Goal: Information Seeking & Learning: Learn about a topic

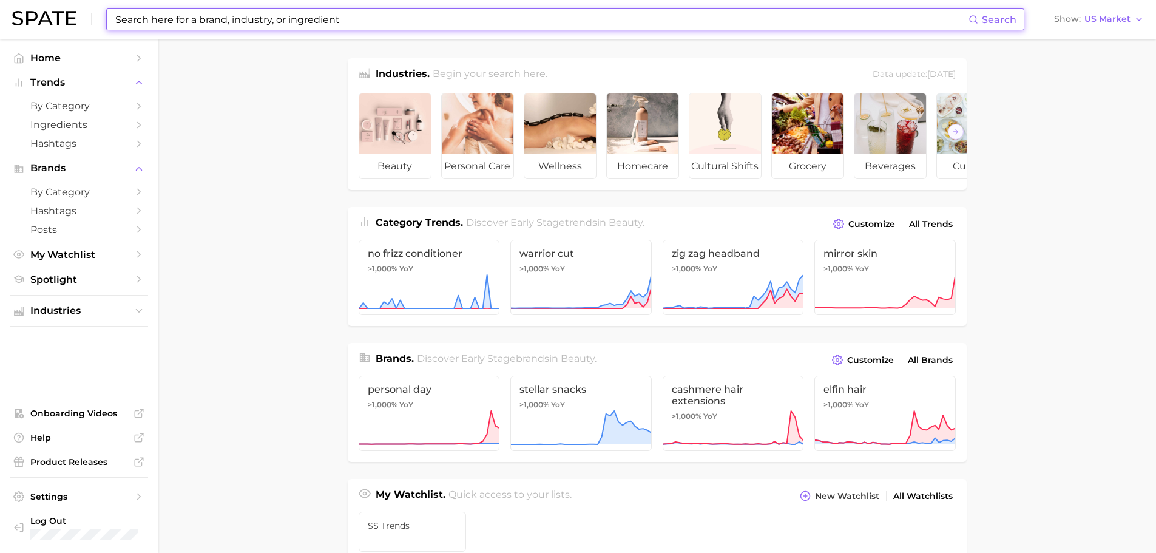
click at [204, 16] on input at bounding box center [541, 19] width 854 height 21
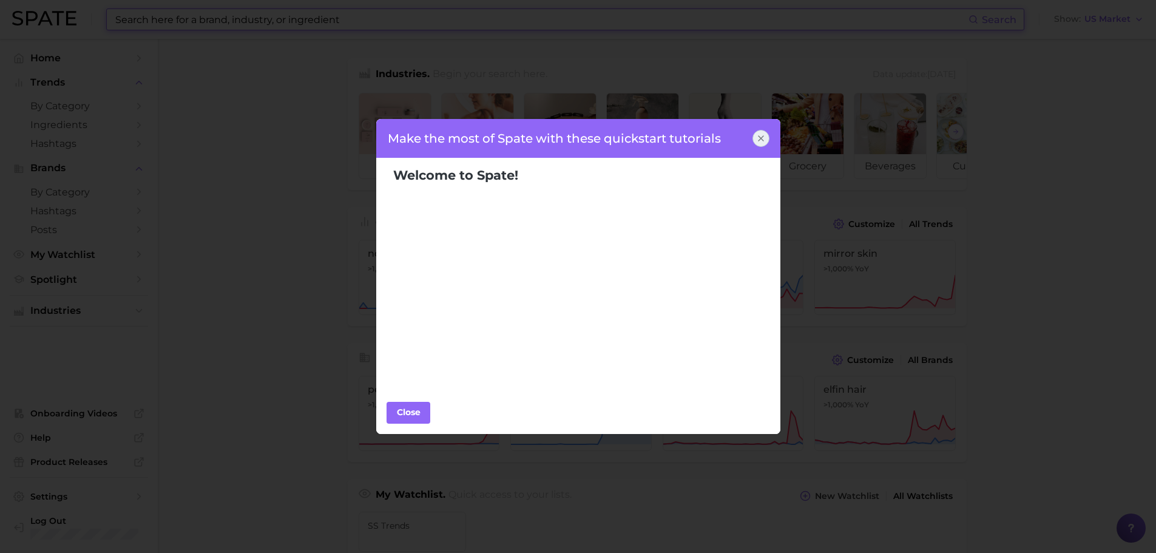
click at [764, 140] on icon at bounding box center [761, 138] width 10 height 10
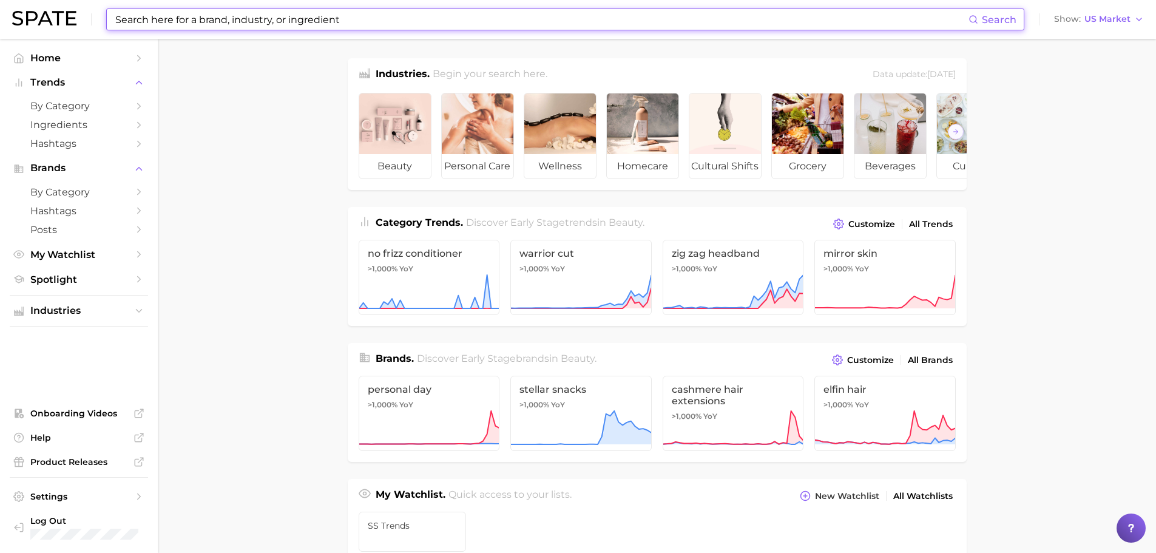
click at [167, 15] on input at bounding box center [541, 19] width 854 height 21
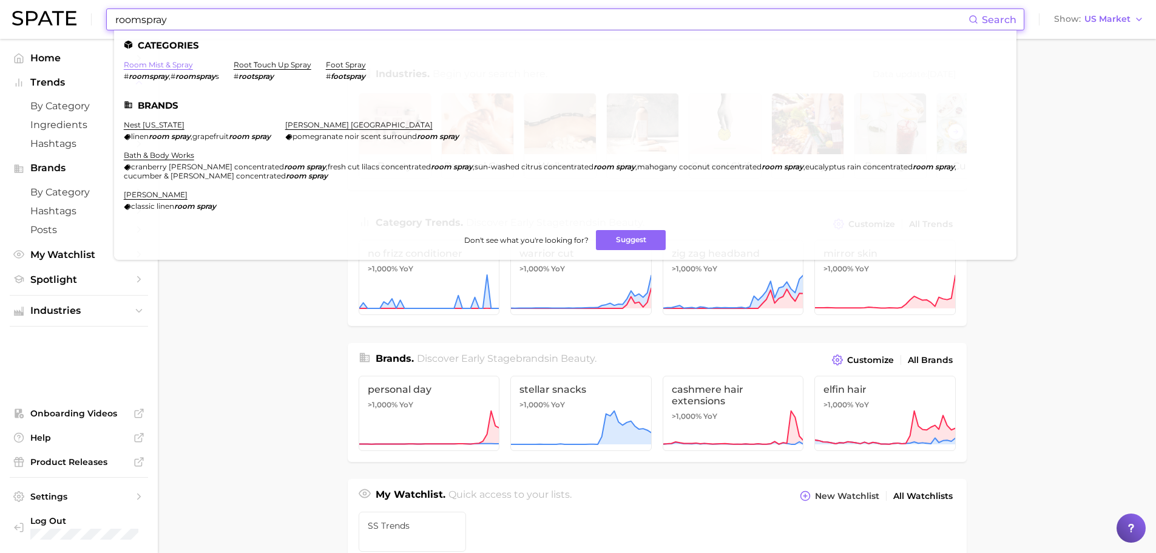
type input "roomspray"
click at [149, 66] on link "room mist & spray" at bounding box center [158, 64] width 69 height 9
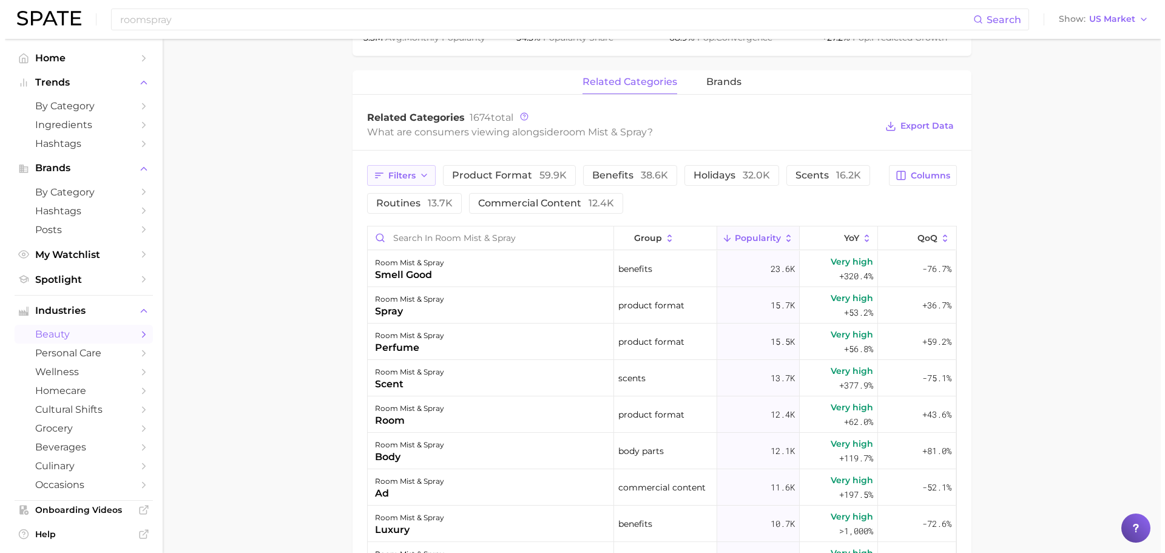
scroll to position [546, 0]
click at [468, 409] on div "room mist & spray room" at bounding box center [486, 413] width 246 height 36
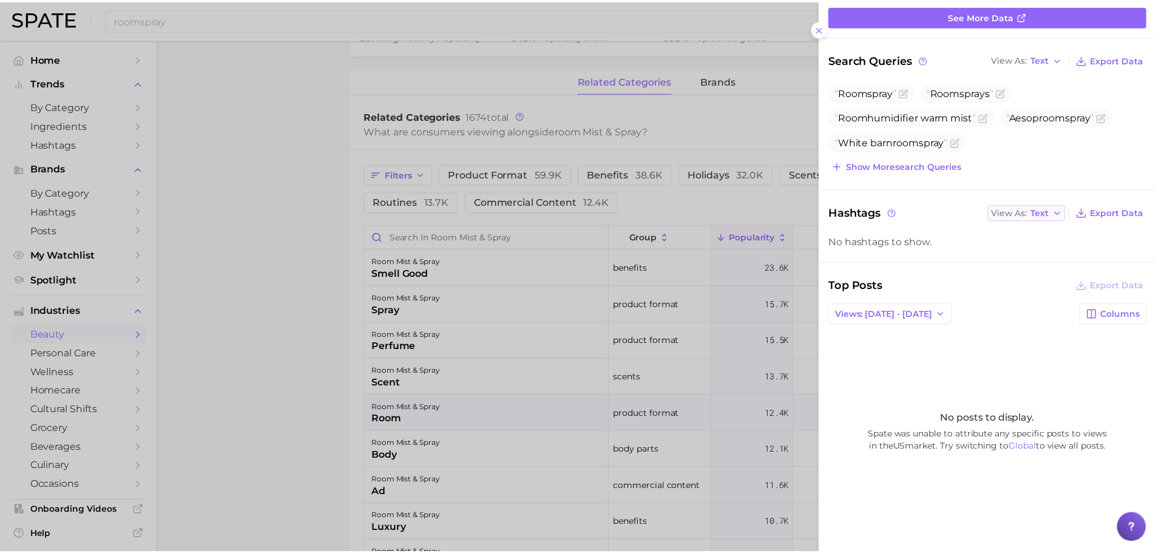
scroll to position [159, 0]
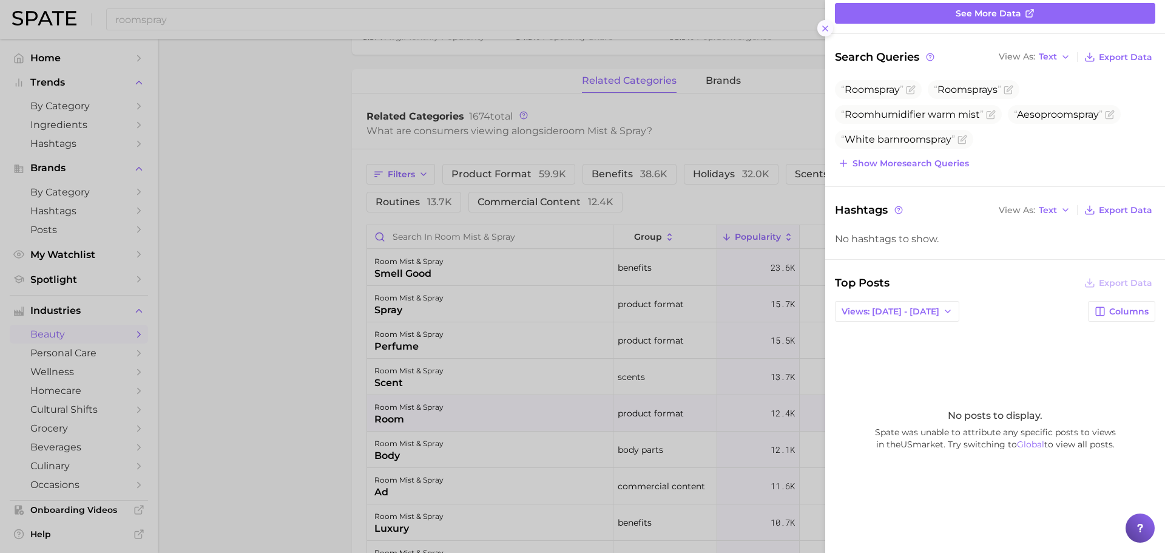
click at [823, 25] on icon at bounding box center [825, 29] width 10 height 10
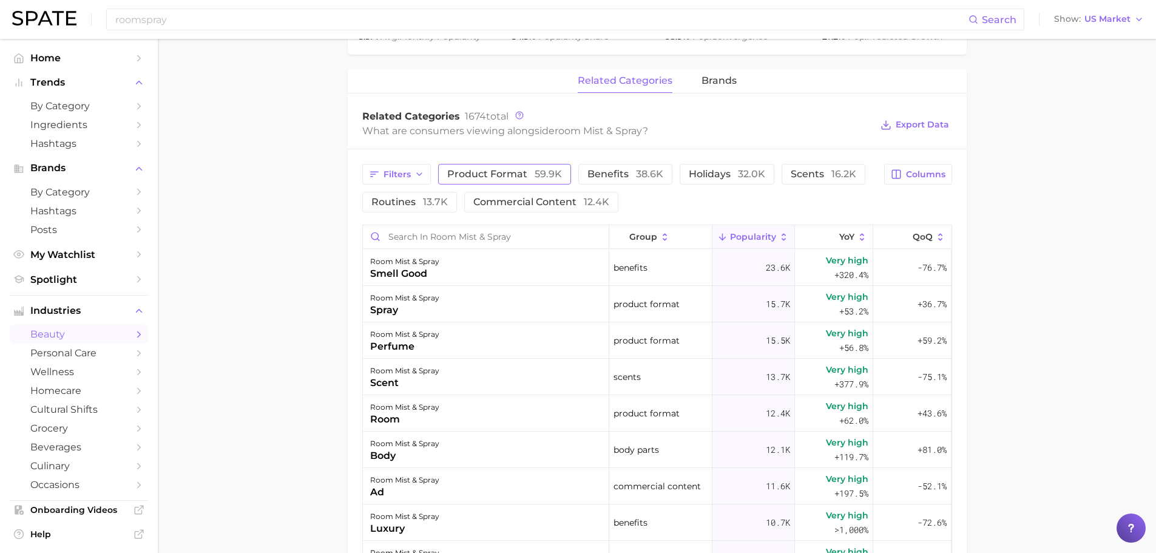
click at [485, 167] on button "product format 59.9k" at bounding box center [504, 174] width 133 height 21
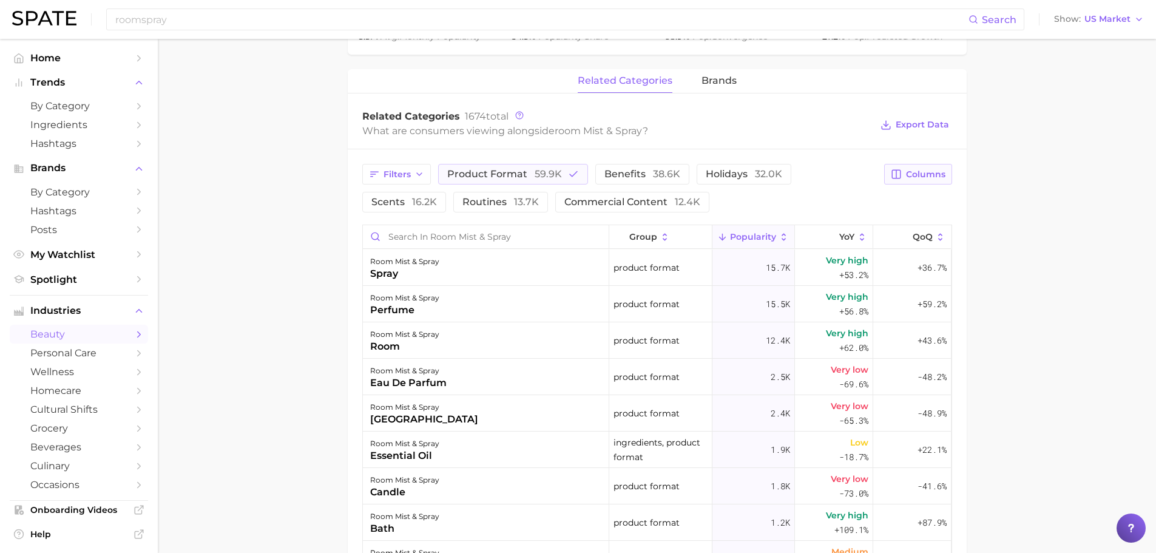
click at [933, 175] on span "Columns" at bounding box center [925, 174] width 39 height 10
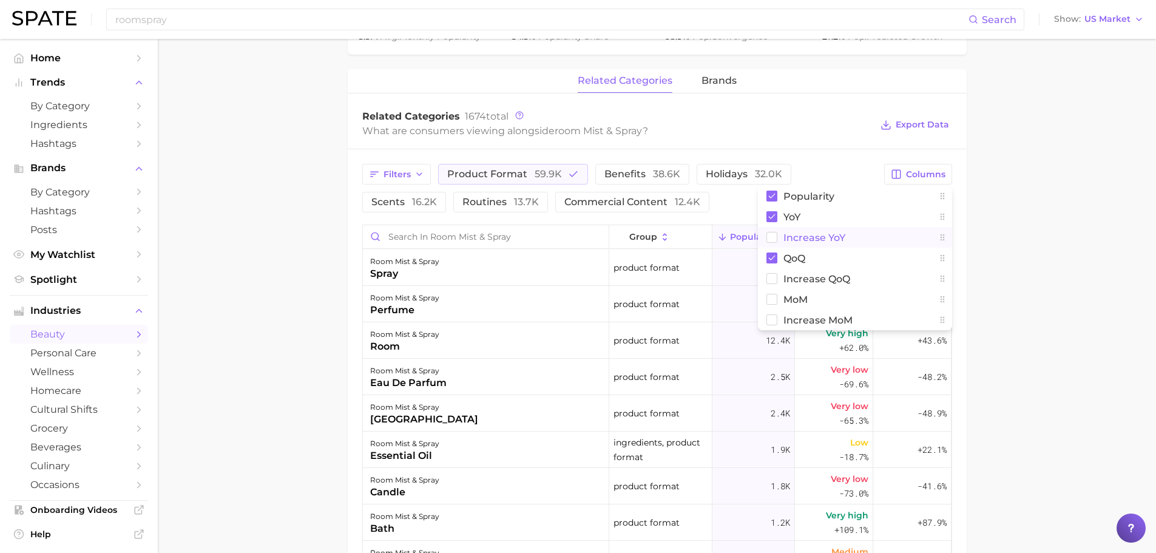
click at [810, 235] on span "Increase YoY" at bounding box center [814, 237] width 62 height 10
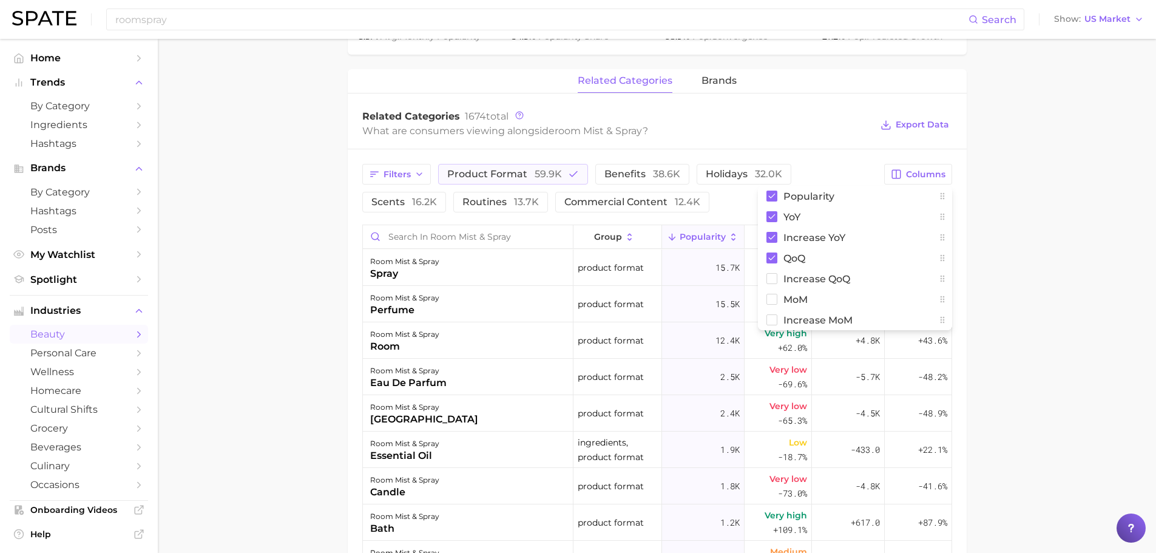
click at [1104, 353] on main "1. fragrance 2. home fragrance 3. home fragrance accessories 4. room mist & spr…" at bounding box center [657, 173] width 998 height 1360
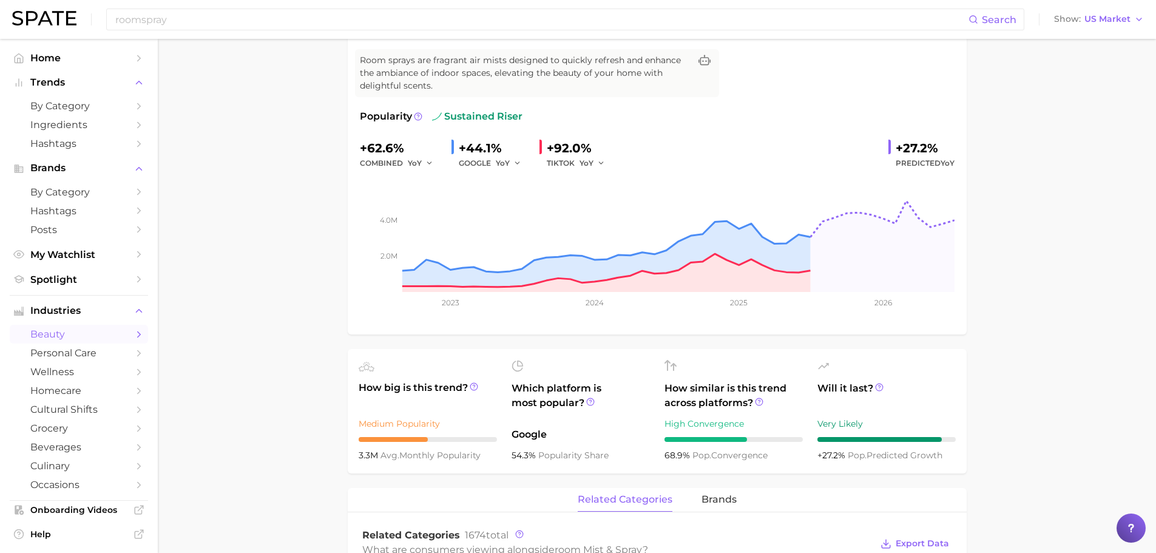
scroll to position [0, 0]
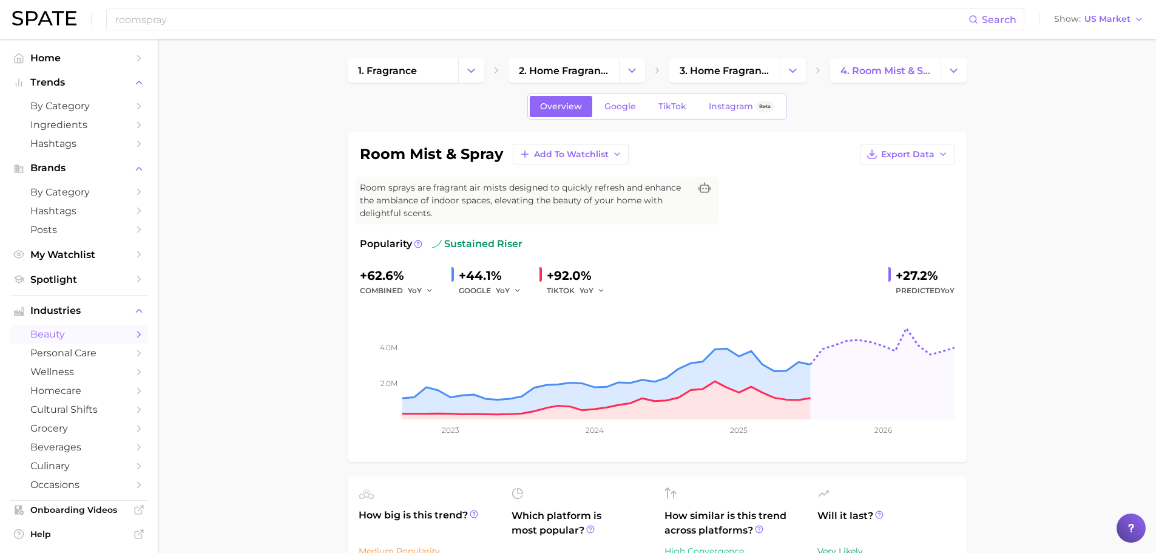
click at [682, 101] on span "TikTok" at bounding box center [672, 106] width 28 height 10
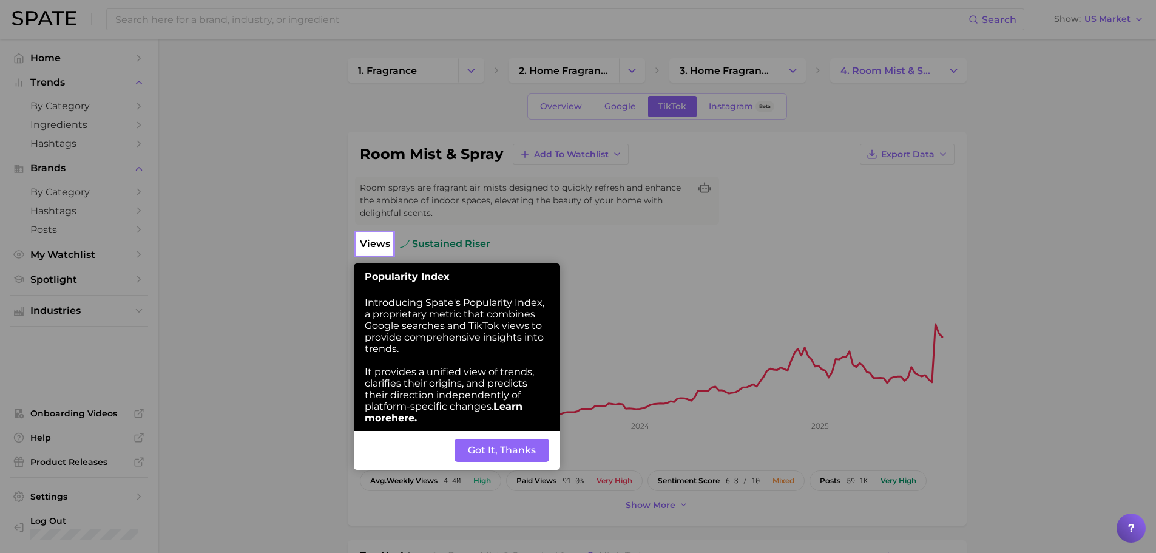
click at [496, 444] on button "Got It, Thanks" at bounding box center [501, 450] width 95 height 23
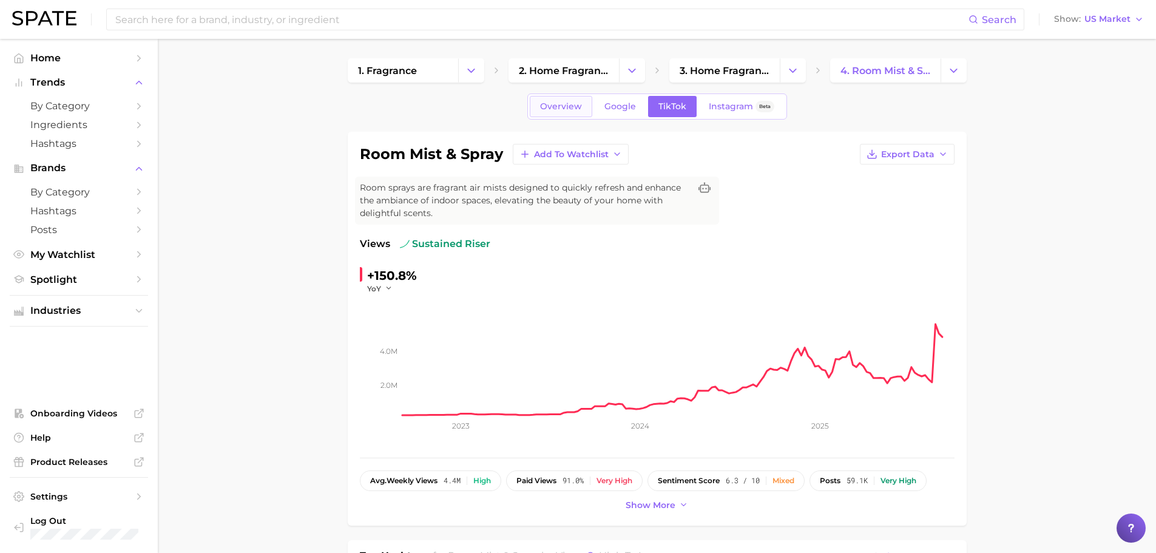
click at [575, 108] on span "Overview" at bounding box center [561, 106] width 42 height 10
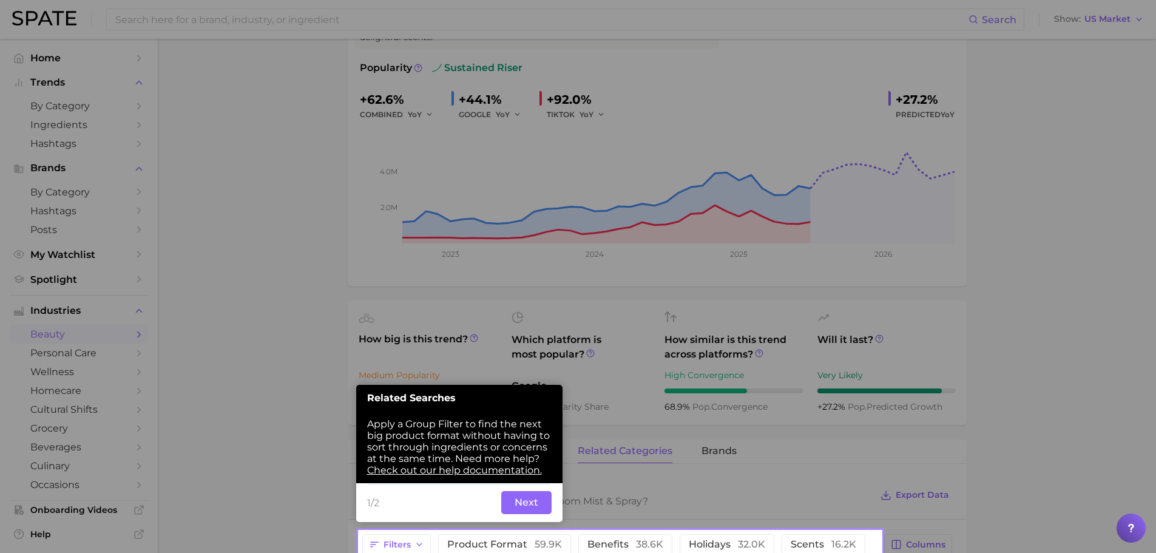
scroll to position [175, 0]
click at [519, 504] on button "Next" at bounding box center [526, 502] width 50 height 23
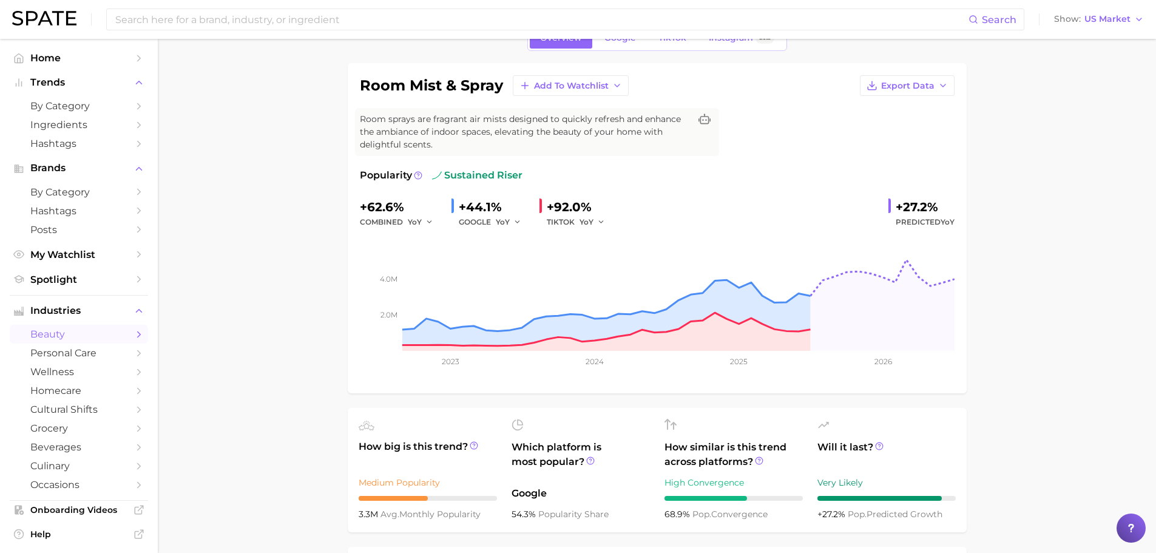
scroll to position [54, 0]
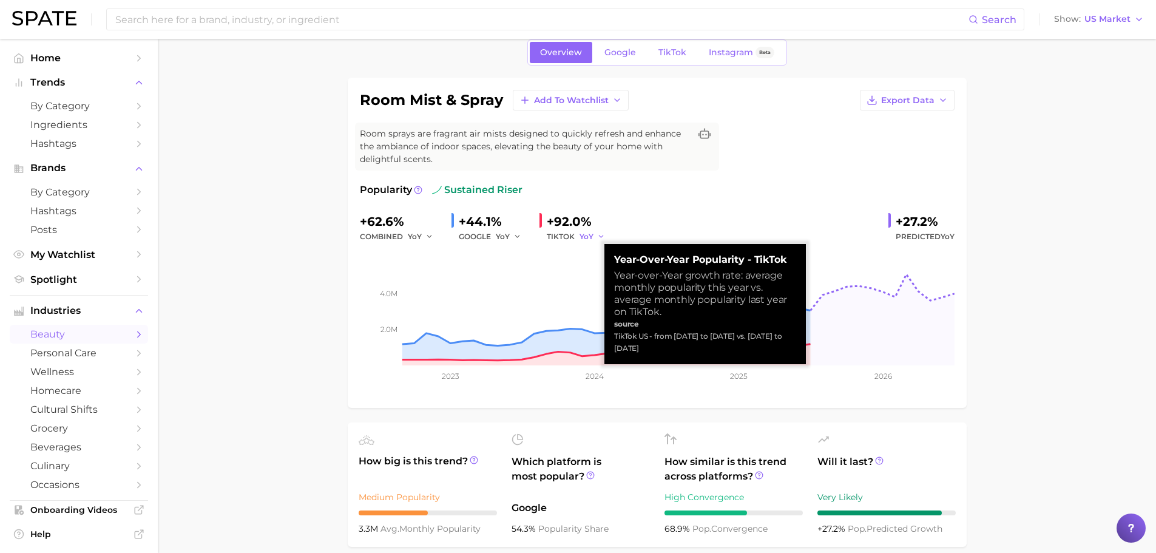
click at [598, 236] on icon "button" at bounding box center [601, 236] width 8 height 8
drag, startPoint x: 615, startPoint y: 334, endPoint x: 669, endPoint y: 353, distance: 56.6
click at [669, 353] on div "TikTok US - from [DATE] to [DATE] vs. [DATE] to [DATE]" at bounding box center [705, 342] width 182 height 24
copy div "TikTok US - from [DATE] to [DATE] vs. [DATE] to [DATE]"
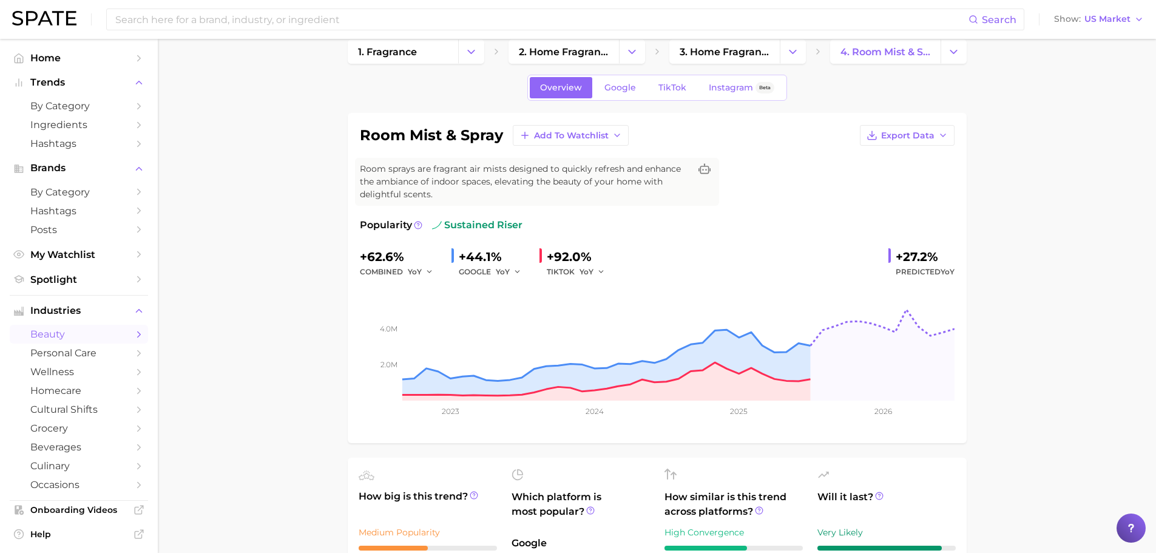
scroll to position [0, 0]
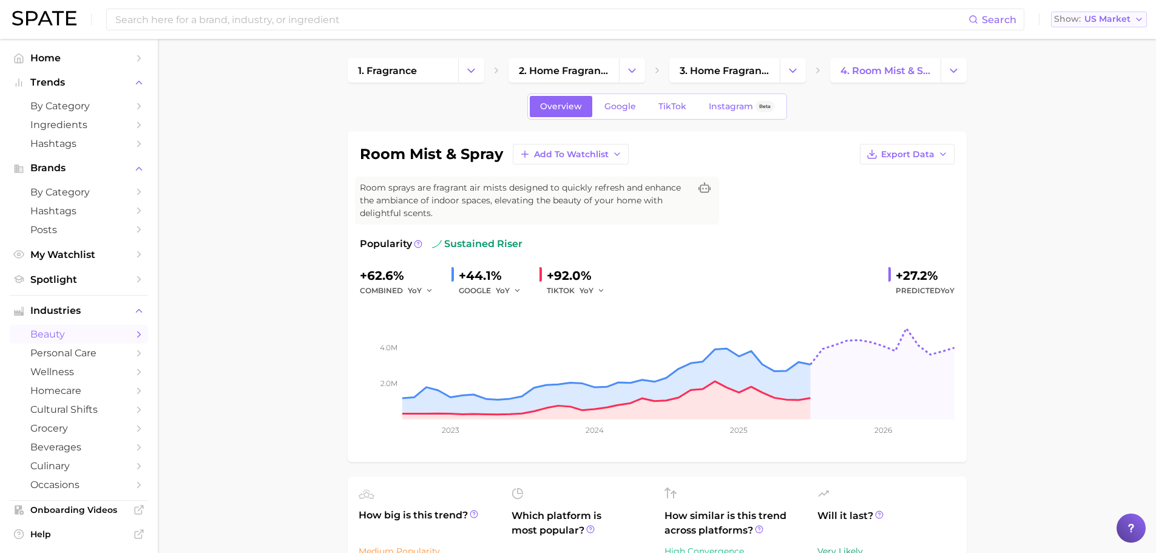
click at [1118, 16] on span "US Market" at bounding box center [1107, 19] width 46 height 7
click at [1086, 147] on button "Global" at bounding box center [1104, 149] width 106 height 22
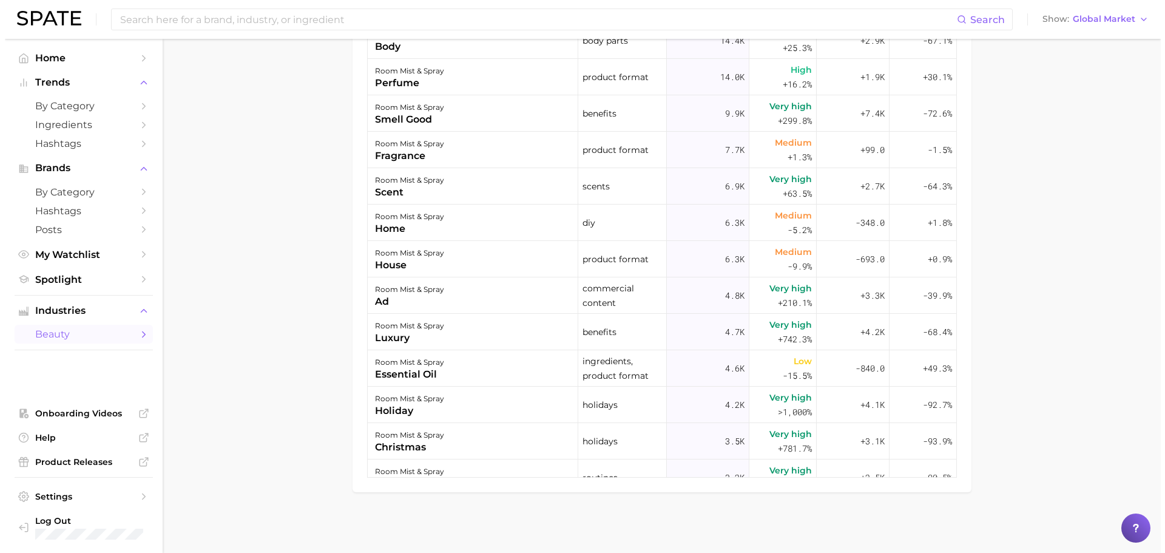
scroll to position [542, 0]
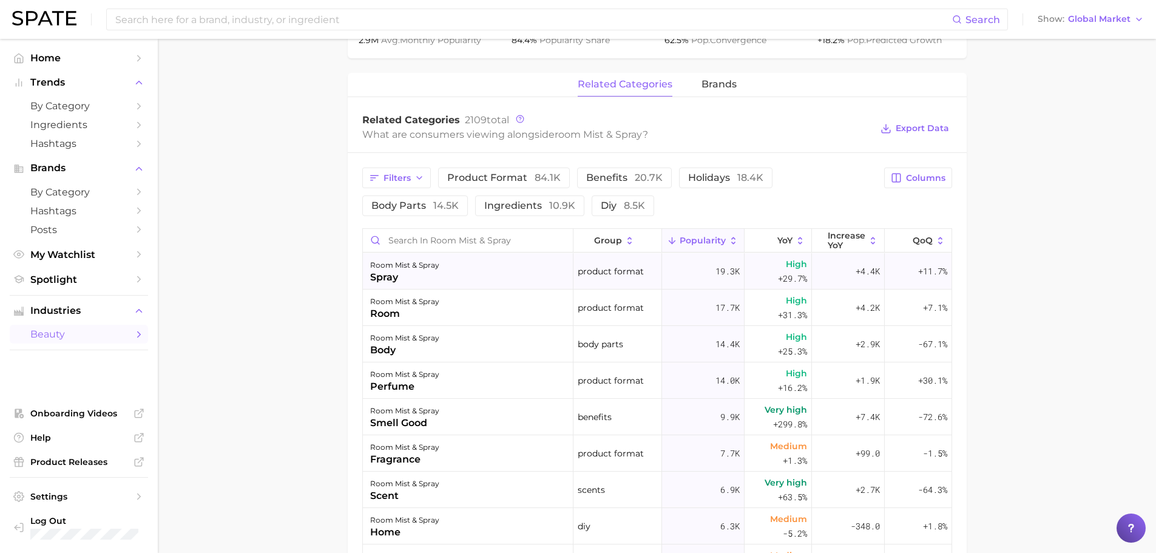
click at [409, 282] on div "spray" at bounding box center [404, 277] width 69 height 15
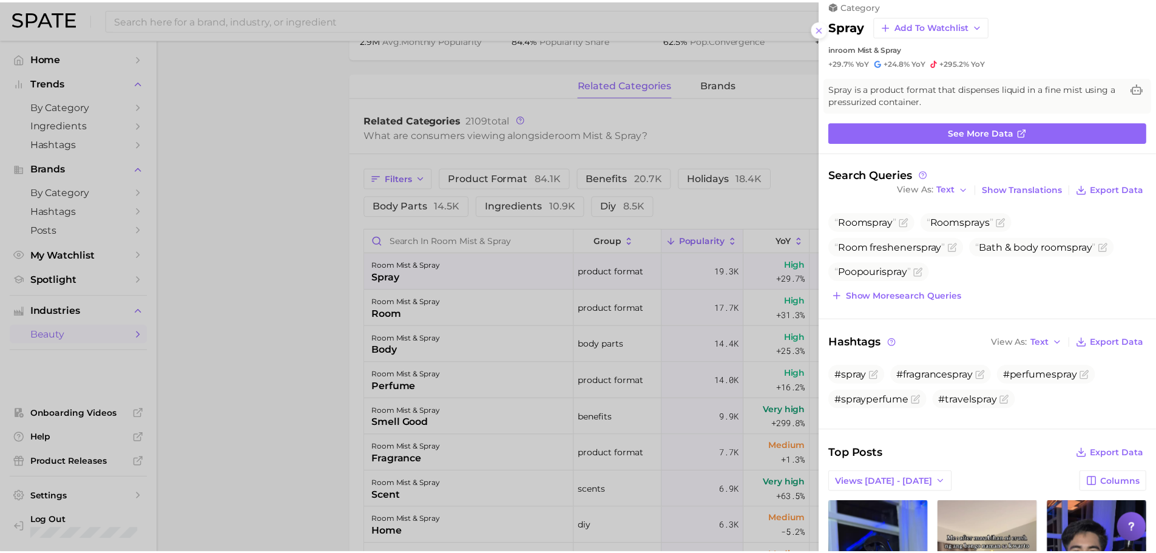
scroll to position [0, 0]
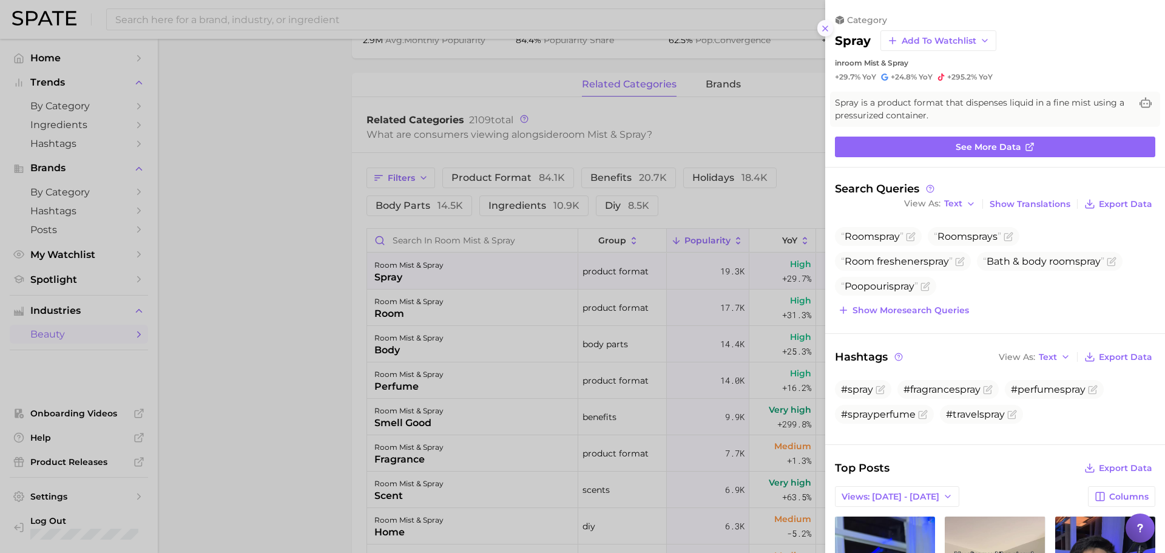
click at [829, 29] on icon at bounding box center [825, 29] width 10 height 10
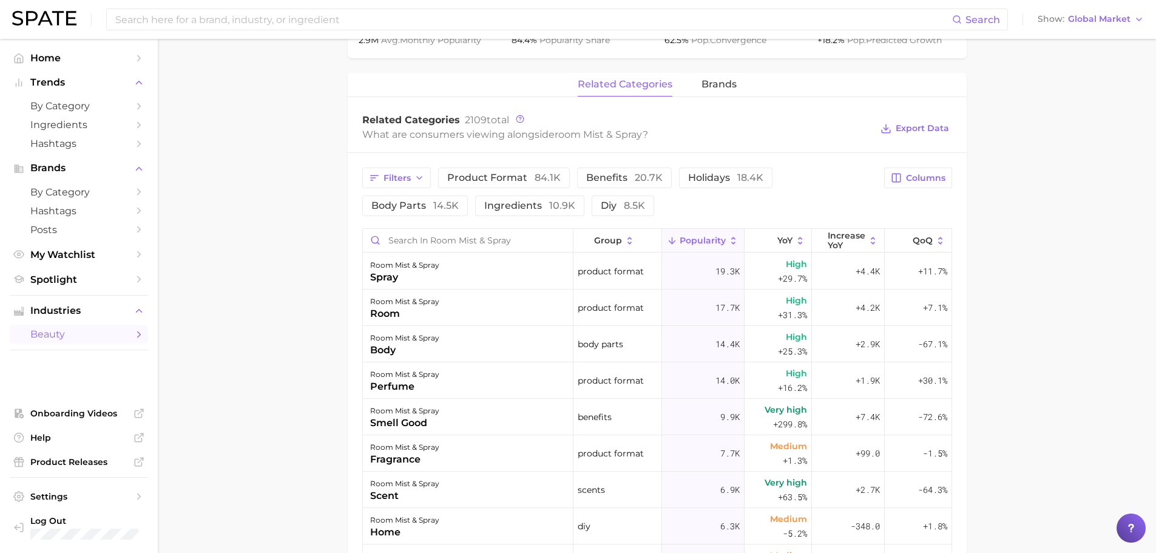
click at [705, 247] on button "Popularity" at bounding box center [703, 241] width 83 height 24
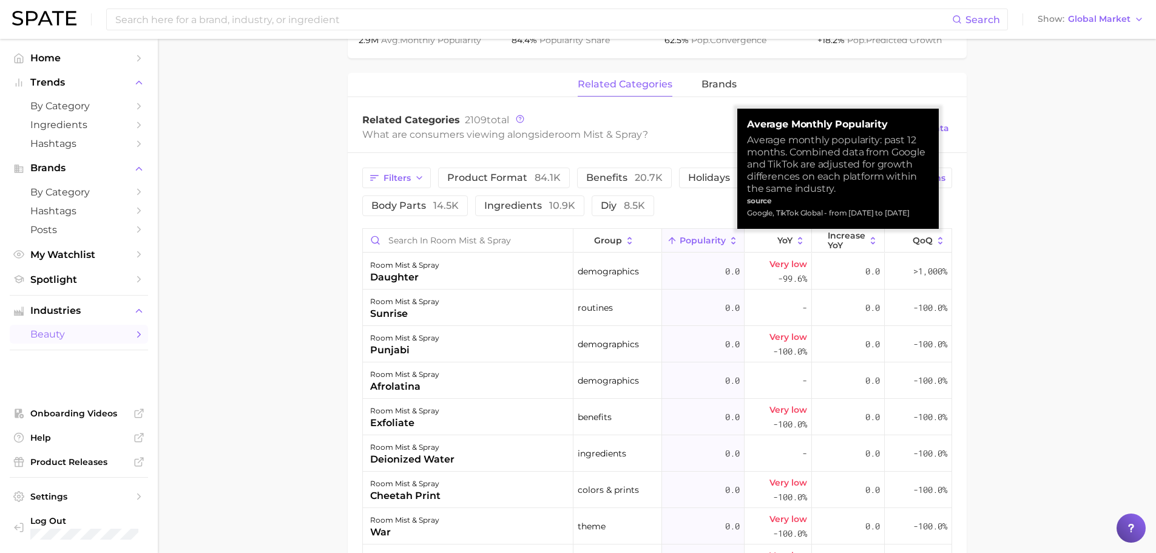
click at [705, 247] on button "Popularity" at bounding box center [703, 241] width 83 height 24
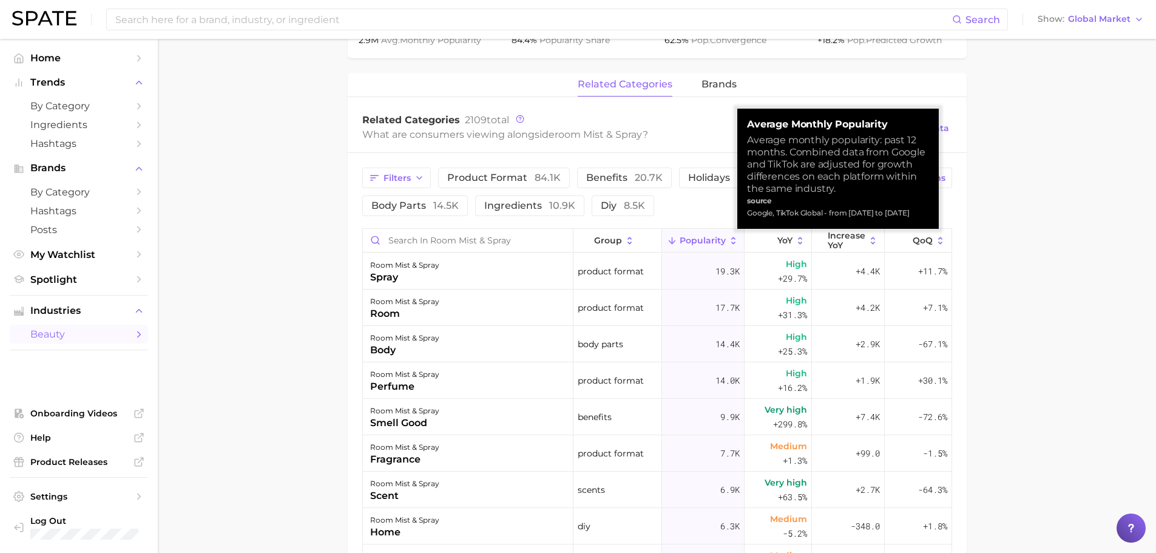
click at [1038, 287] on main "1. fragrance 2. home fragrance 3. home fragrance accessories 4. room mist & spr…" at bounding box center [657, 176] width 998 height 1360
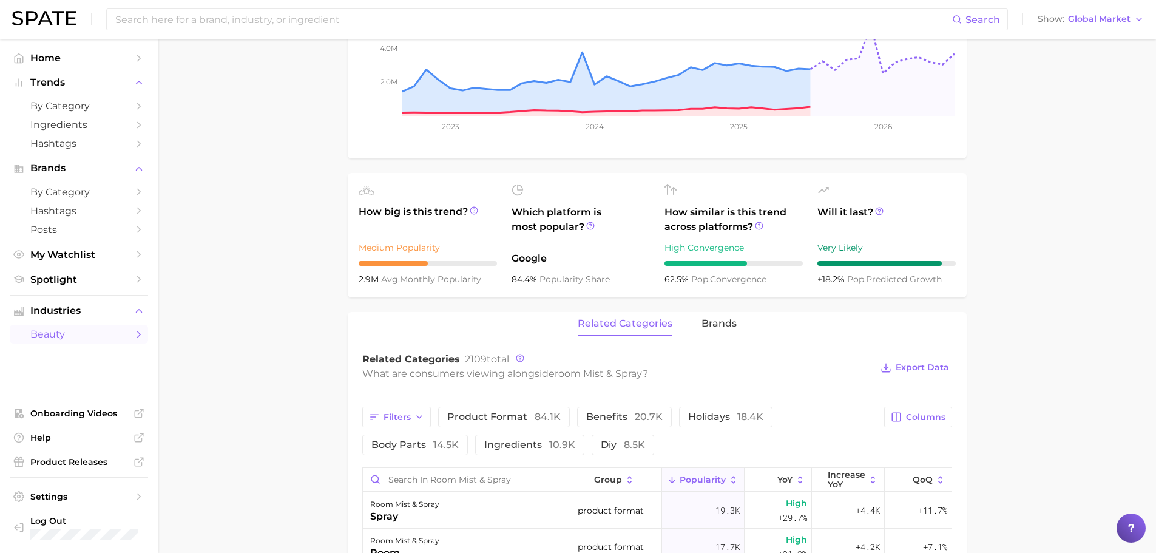
scroll to position [61, 0]
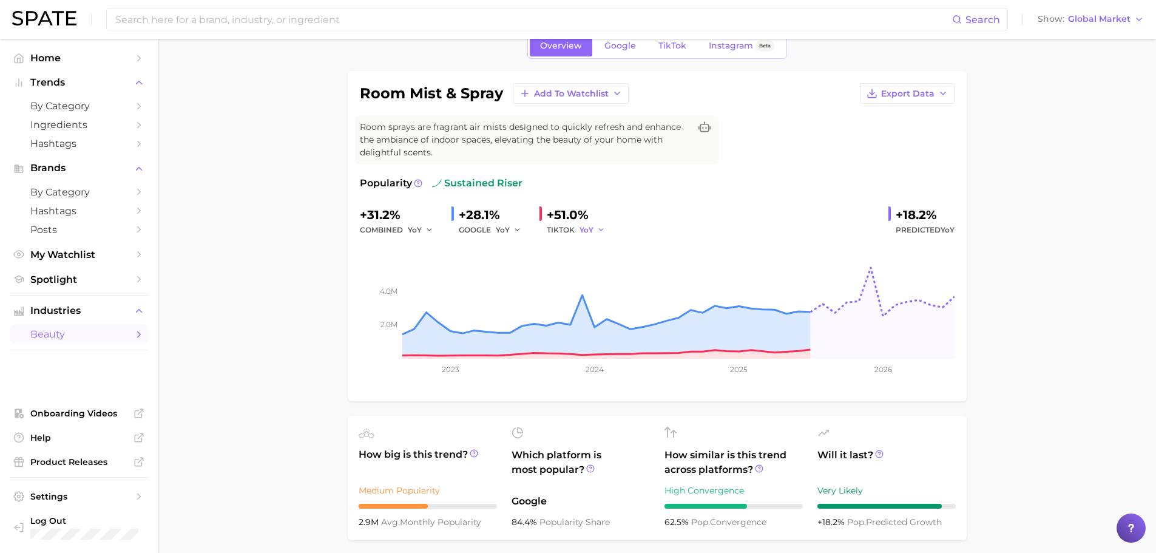
click at [604, 230] on icon "button" at bounding box center [601, 230] width 8 height 8
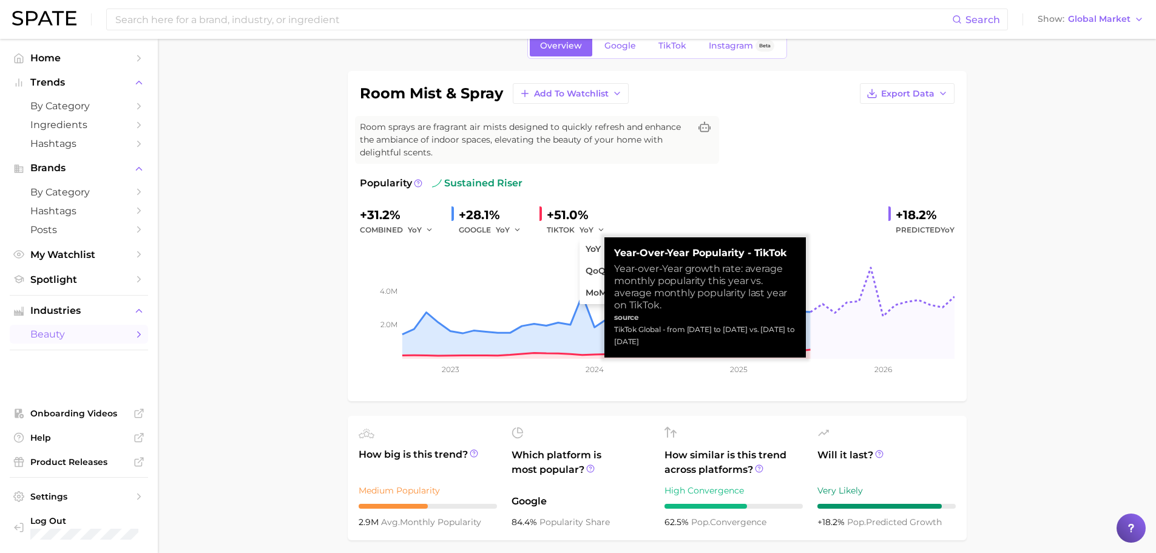
click at [629, 329] on div "TikTok Global - from [DATE] to [DATE] vs. [DATE] to [DATE]" at bounding box center [705, 335] width 182 height 24
copy div "TikTok Global - from [DATE] to [DATE] vs. [DATE] to [DATE]"
